Goal: Obtain resource: Obtain resource

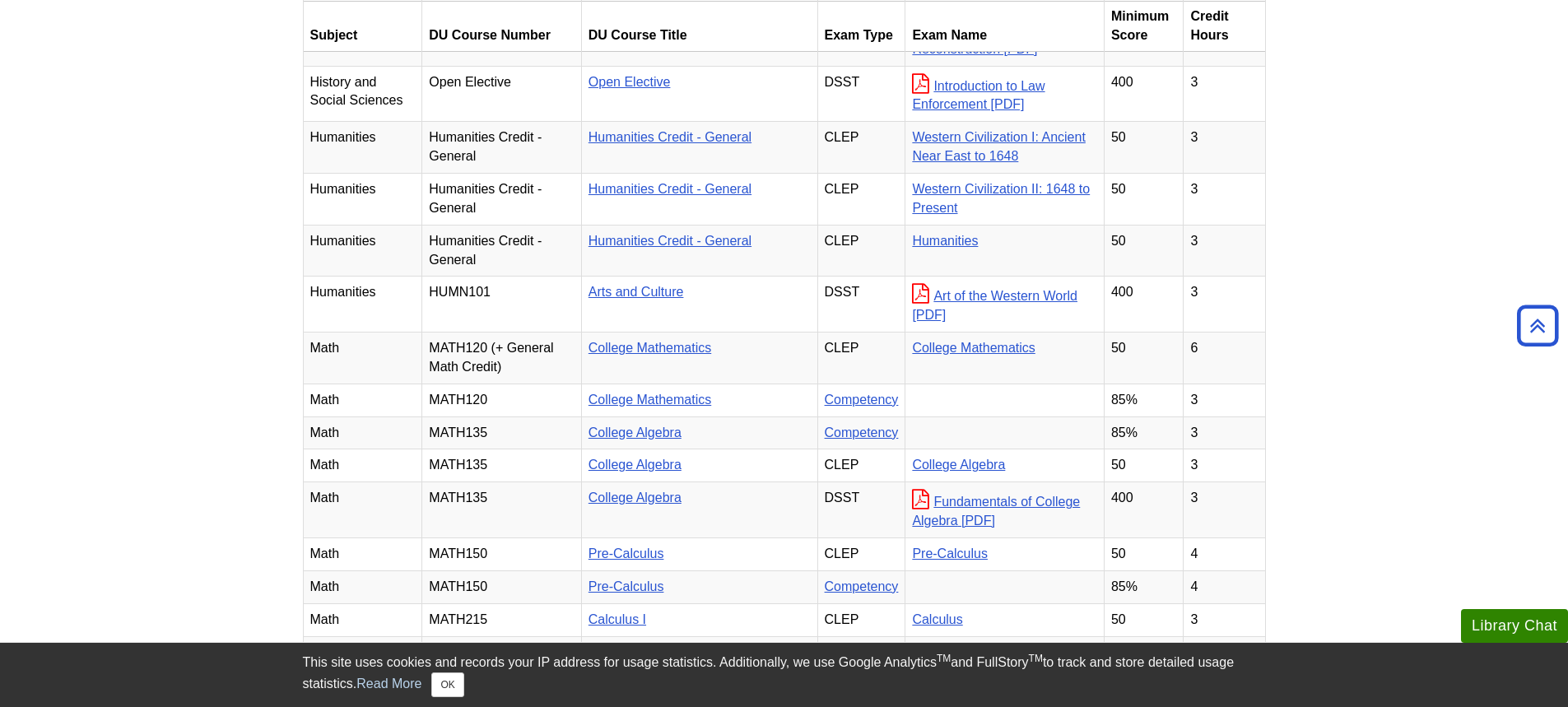
scroll to position [988, 0]
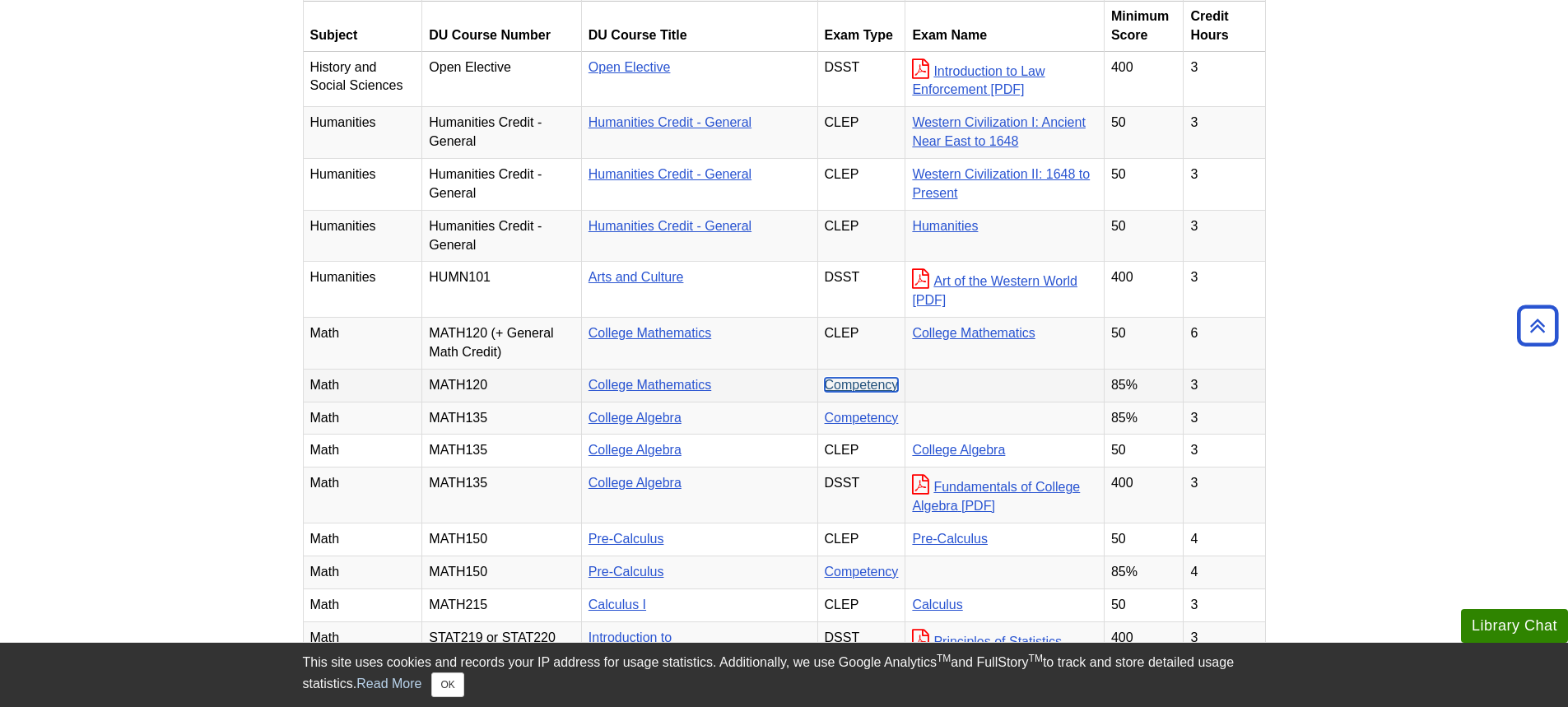
click at [865, 392] on link "Competency" at bounding box center [861, 384] width 74 height 14
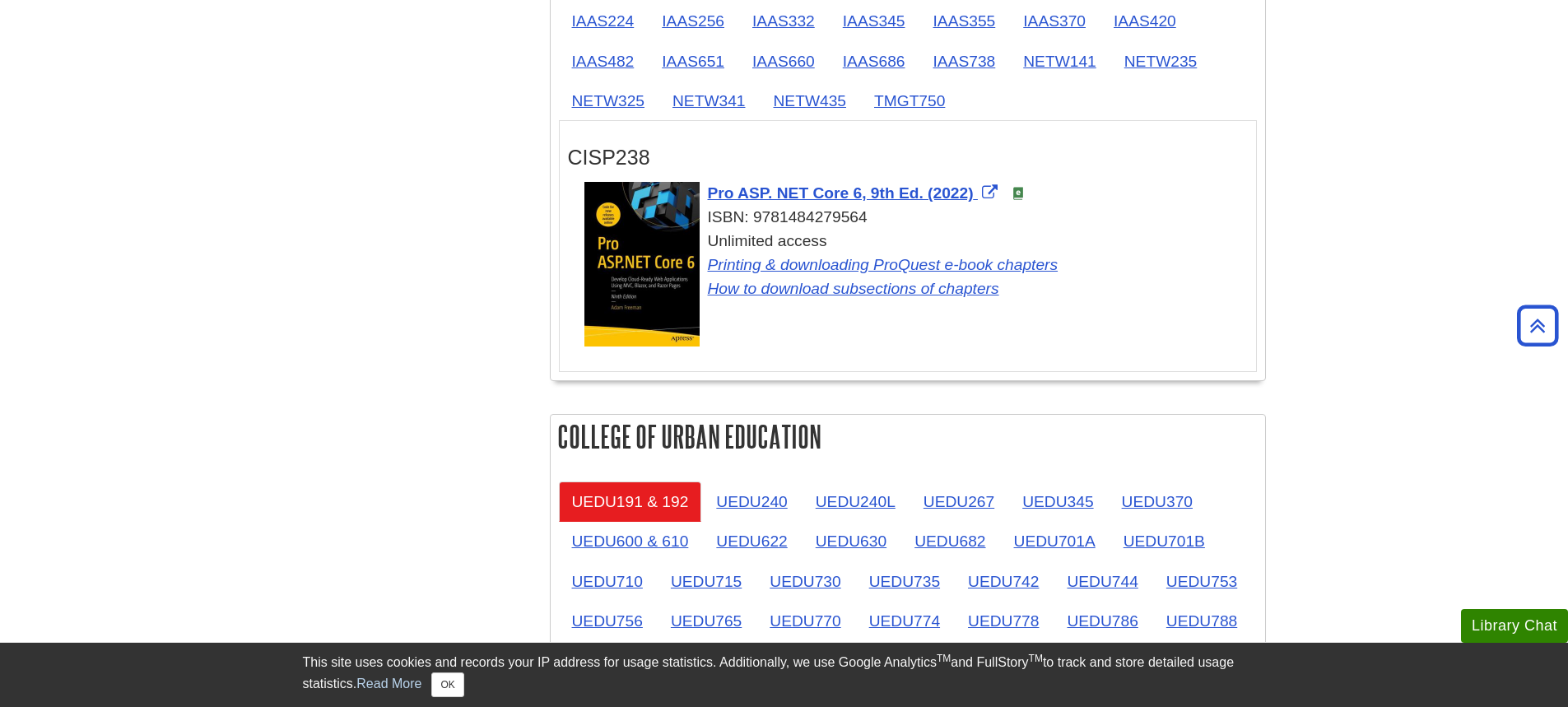
scroll to position [2469, 0]
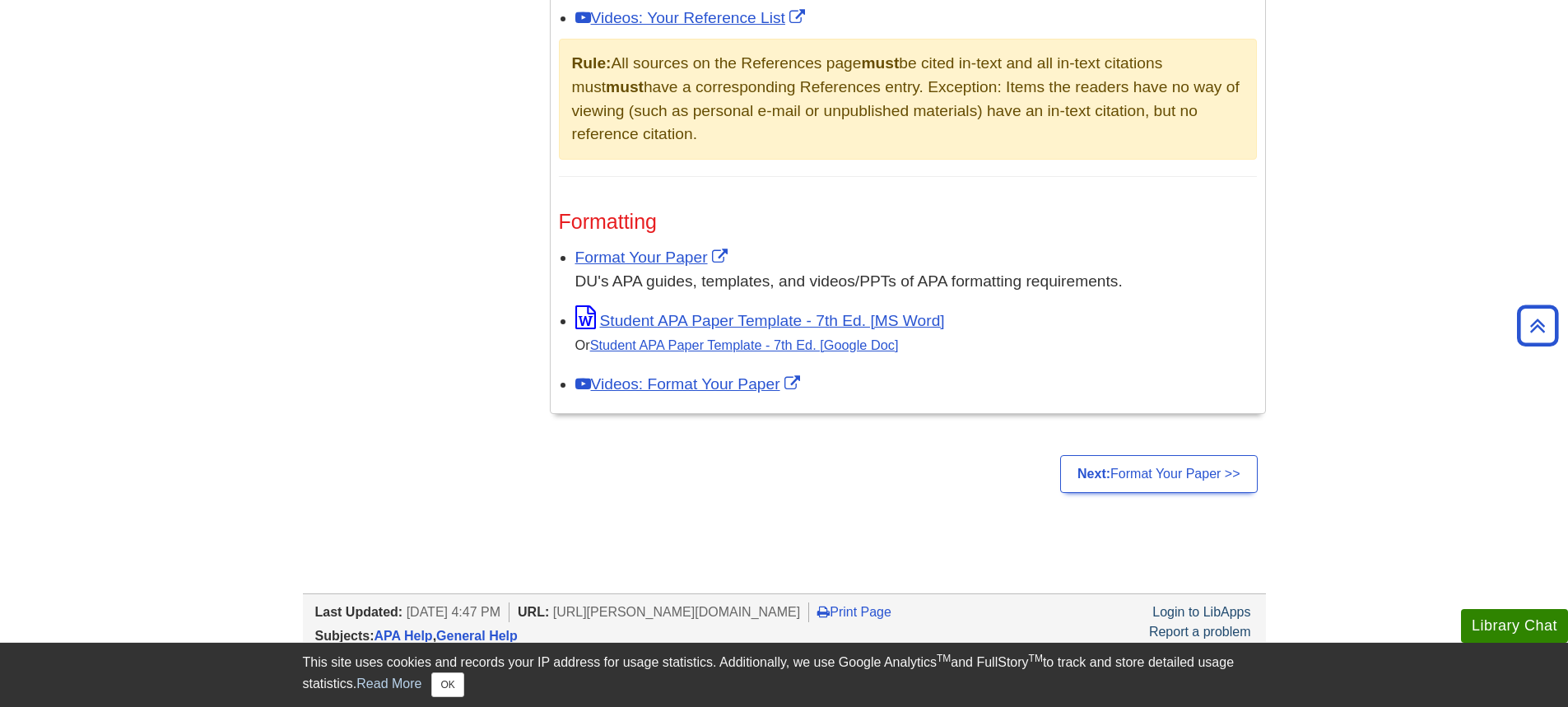
scroll to position [1122, 0]
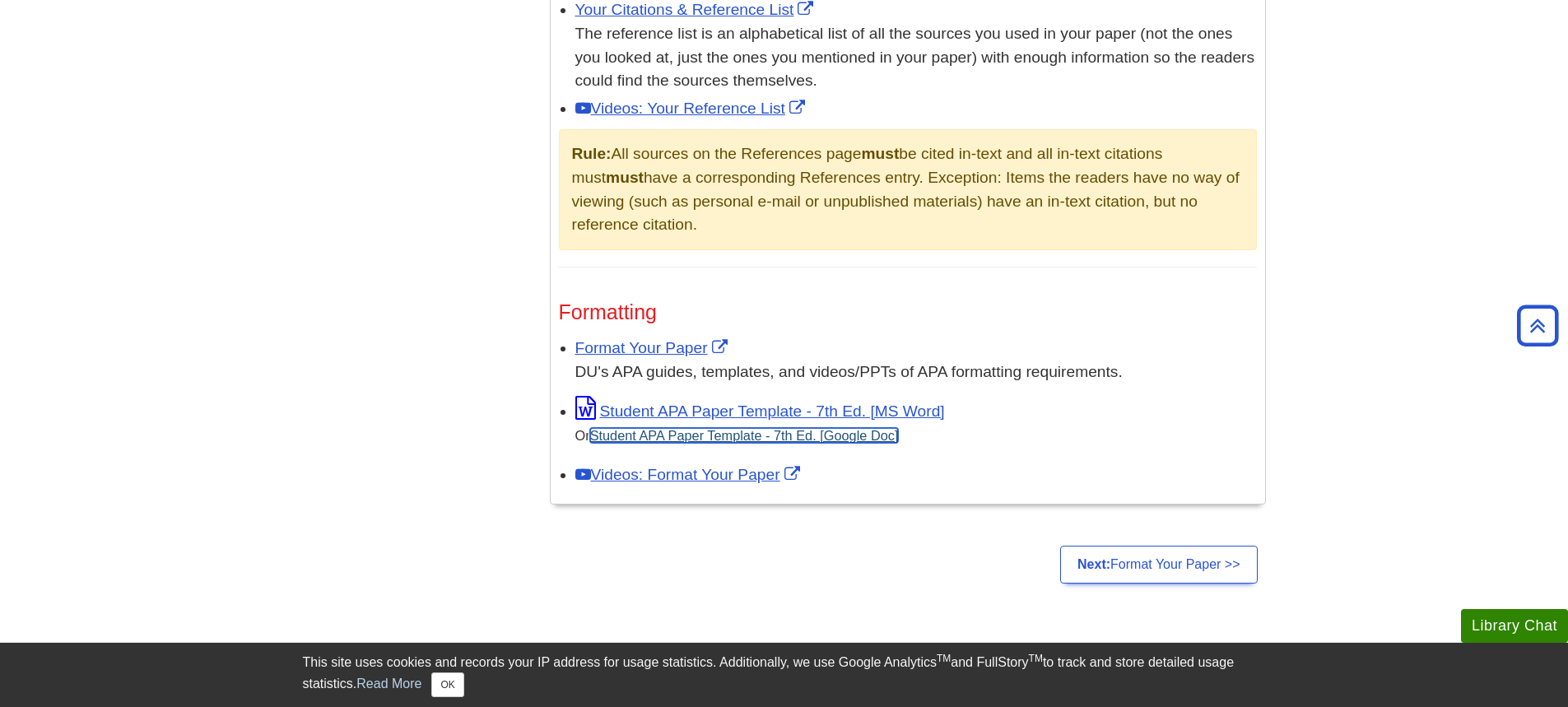
click at [705, 430] on link "Student APA Paper Template - 7th Ed. [Google Doc]" at bounding box center [744, 436] width 309 height 15
